Goal: Use online tool/utility: Utilize a website feature to perform a specific function

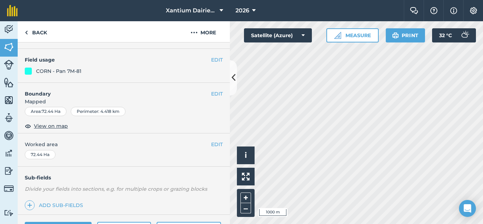
scroll to position [158, 0]
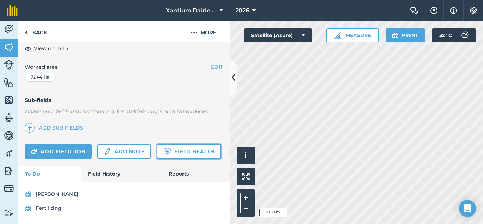
click at [156, 154] on link "Field Health" at bounding box center [188, 151] width 64 height 14
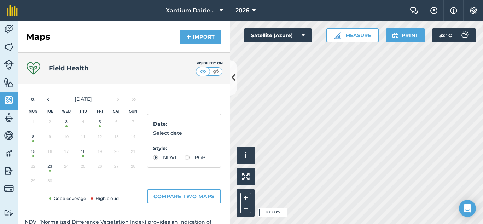
click at [53, 170] on button "23" at bounding box center [49, 167] width 17 height 15
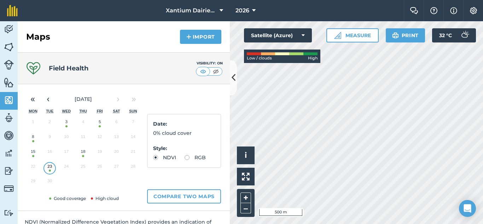
click at [184, 160] on label "RGB" at bounding box center [194, 157] width 21 height 5
radio input "true"
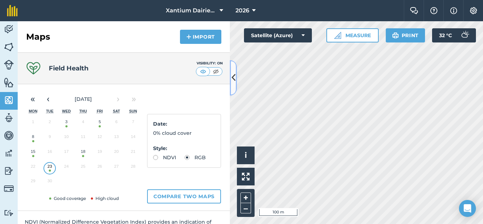
click at [235, 70] on button at bounding box center [233, 77] width 7 height 35
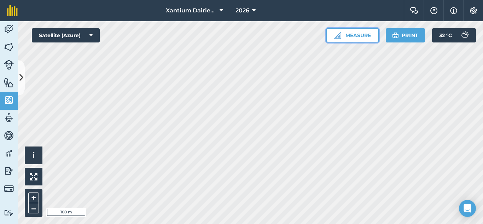
click at [344, 30] on button "Measure" at bounding box center [352, 35] width 52 height 14
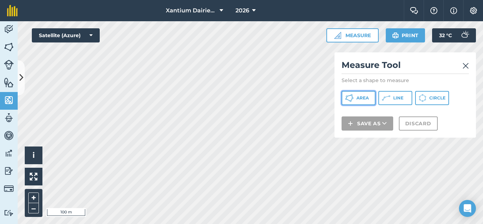
click at [357, 94] on button "Area" at bounding box center [358, 98] width 34 height 14
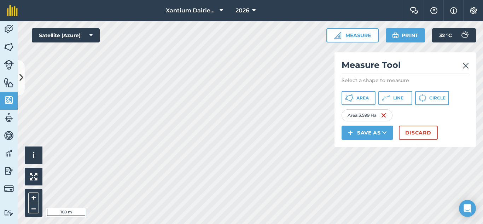
click at [467, 65] on img at bounding box center [465, 65] width 6 height 8
